Goal: Information Seeking & Learning: Check status

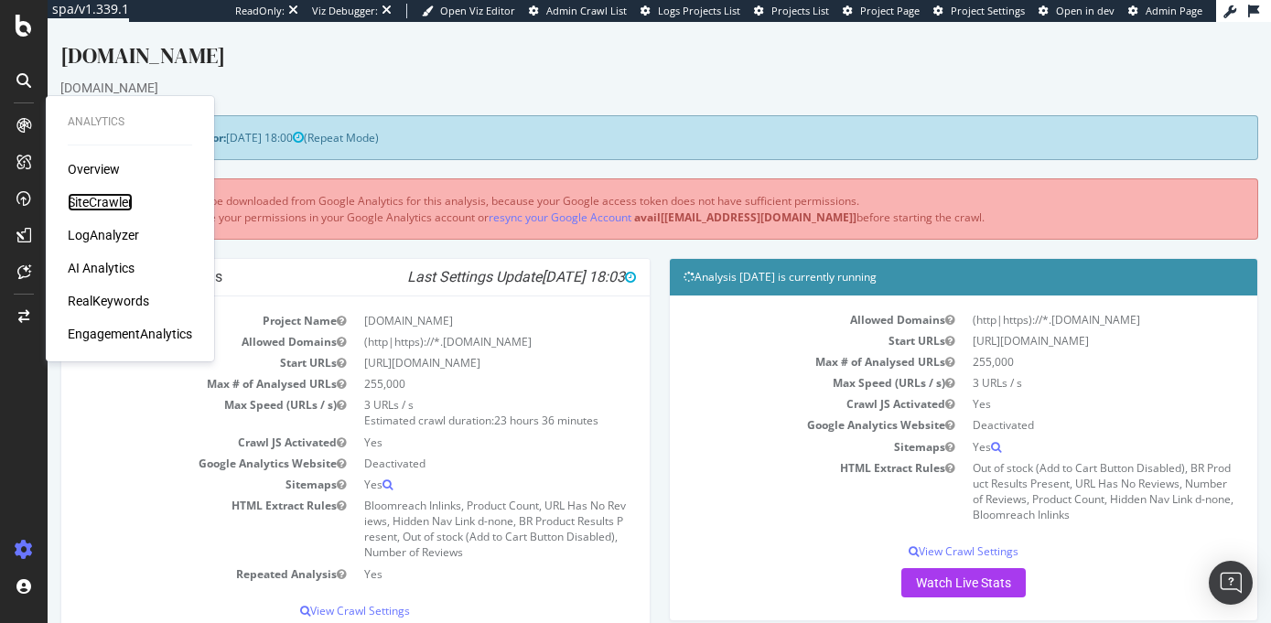
click at [107, 196] on div "SiteCrawler" at bounding box center [100, 202] width 65 height 18
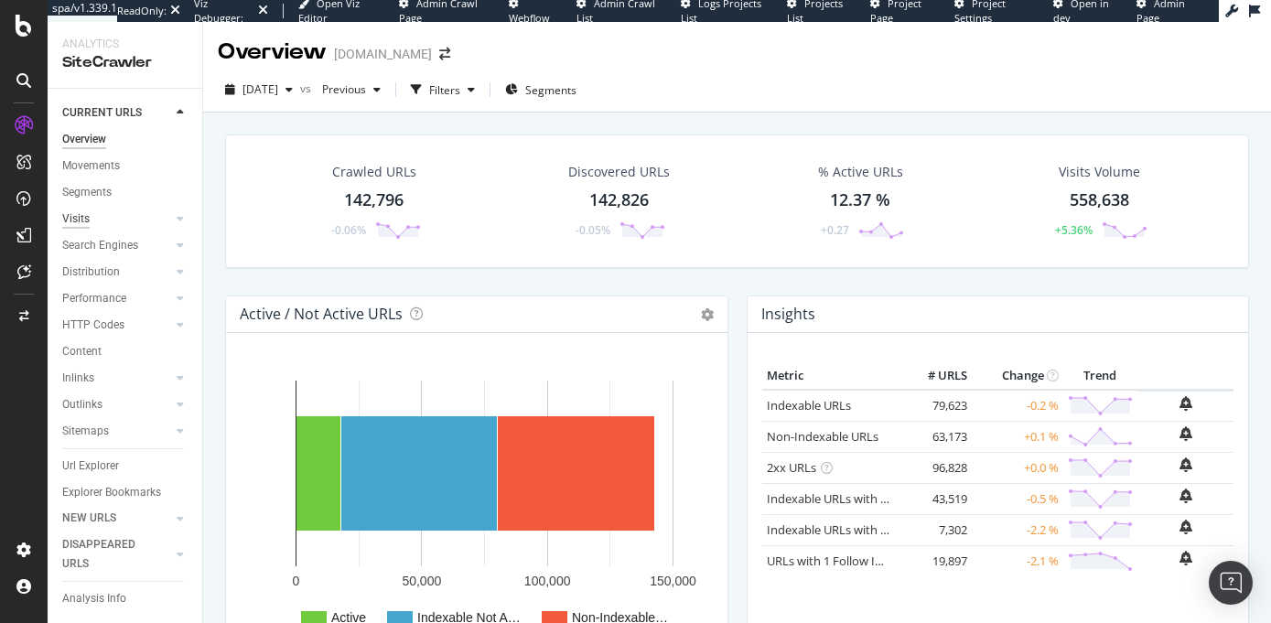
click at [83, 218] on div "Visits" at bounding box center [75, 219] width 27 height 19
